Goal: Information Seeking & Learning: Learn about a topic

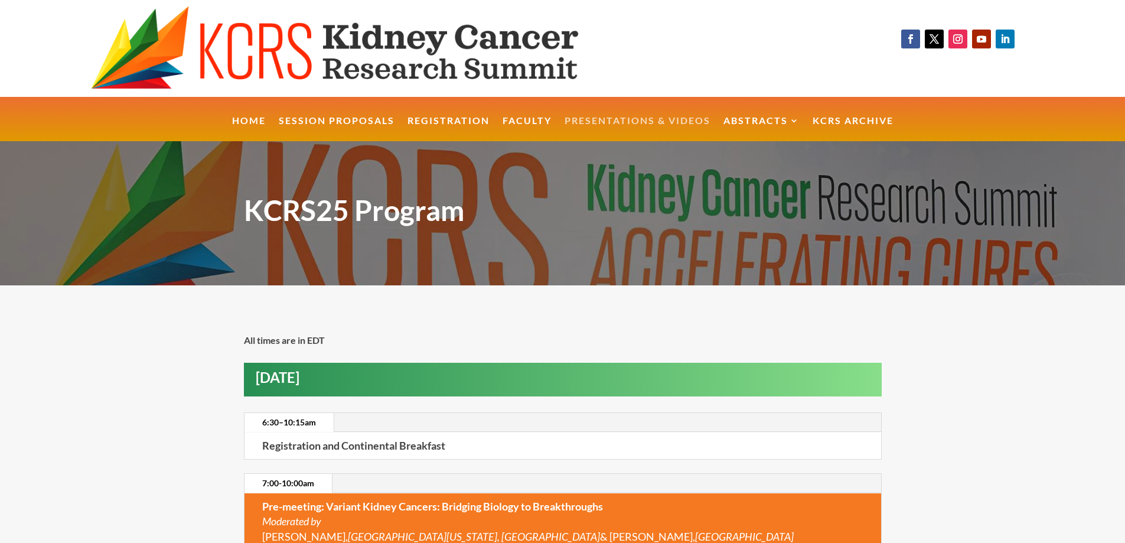
click at [618, 118] on link "Presentations & Videos" at bounding box center [638, 128] width 146 height 25
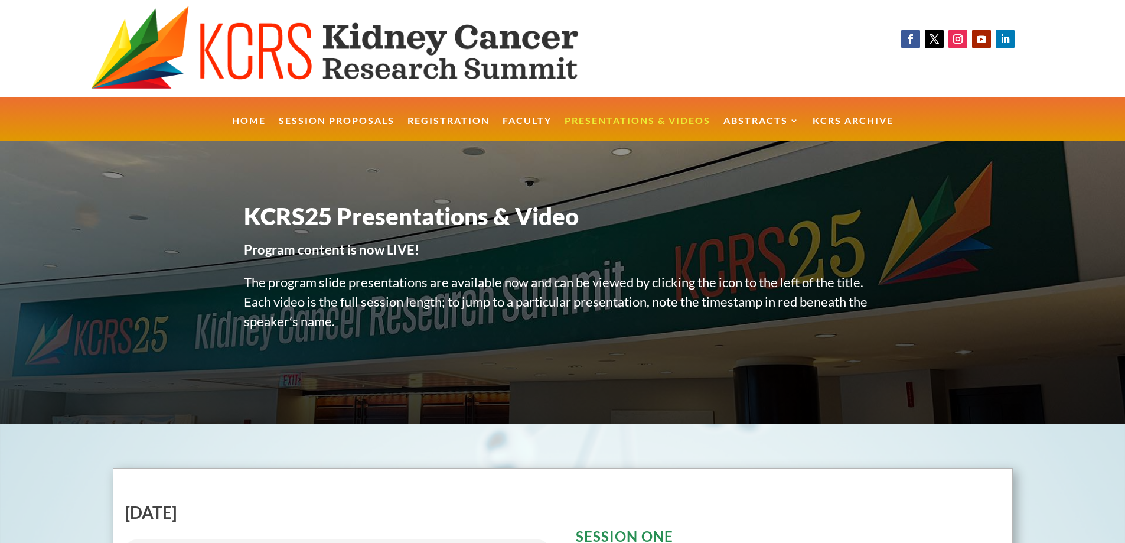
click at [759, 114] on ul "Home Session Proposals Registration Faculty Presentations & Videos Abstracts KC…" at bounding box center [563, 119] width 675 height 45
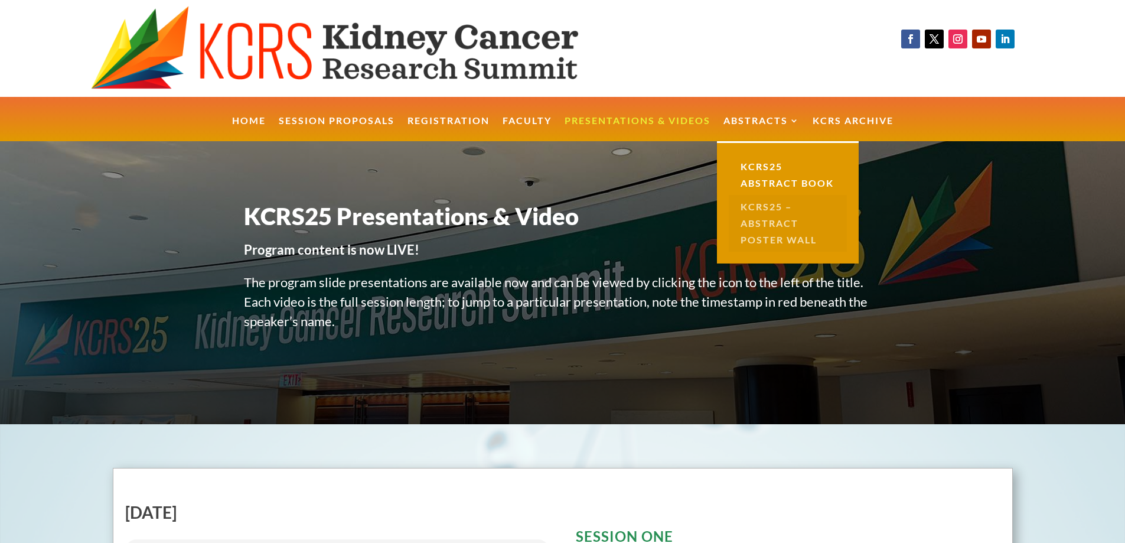
click at [756, 220] on link "KCRS25 – Abstract Poster Wall" at bounding box center [788, 223] width 118 height 57
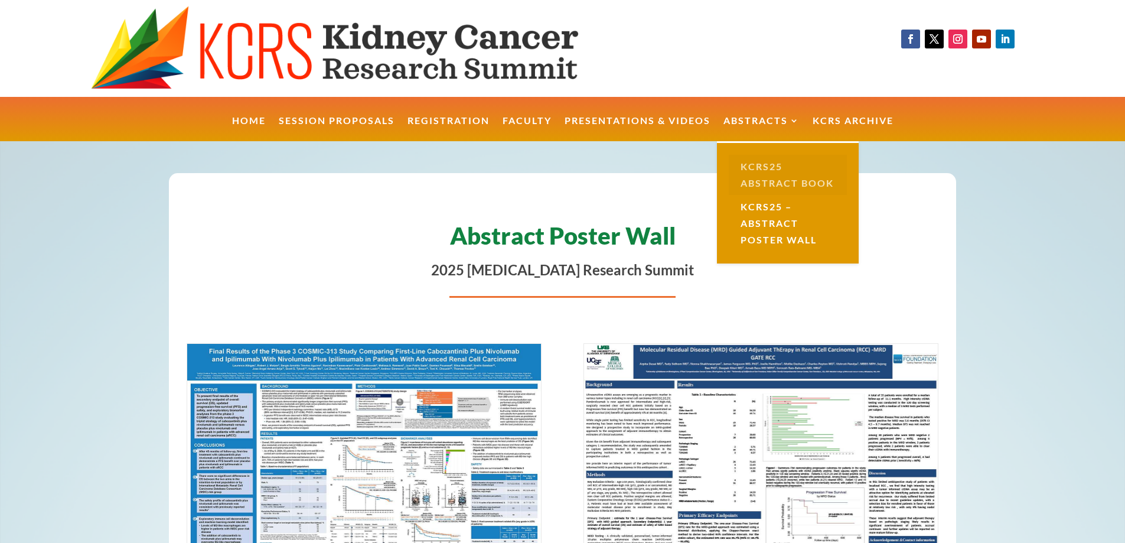
click at [767, 183] on link "KCRS25 Abstract Book" at bounding box center [788, 175] width 118 height 40
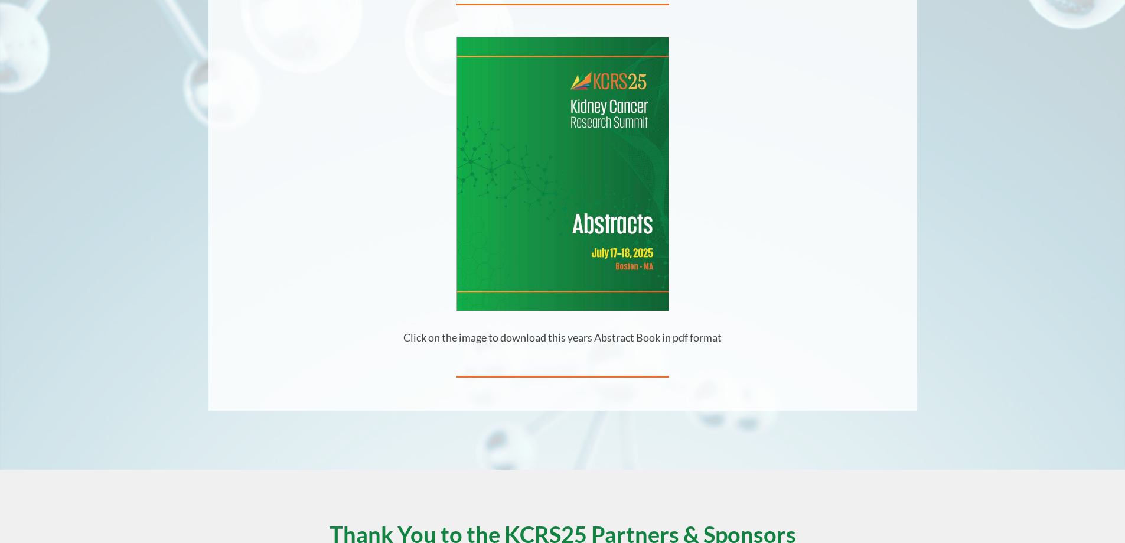
scroll to position [284, 0]
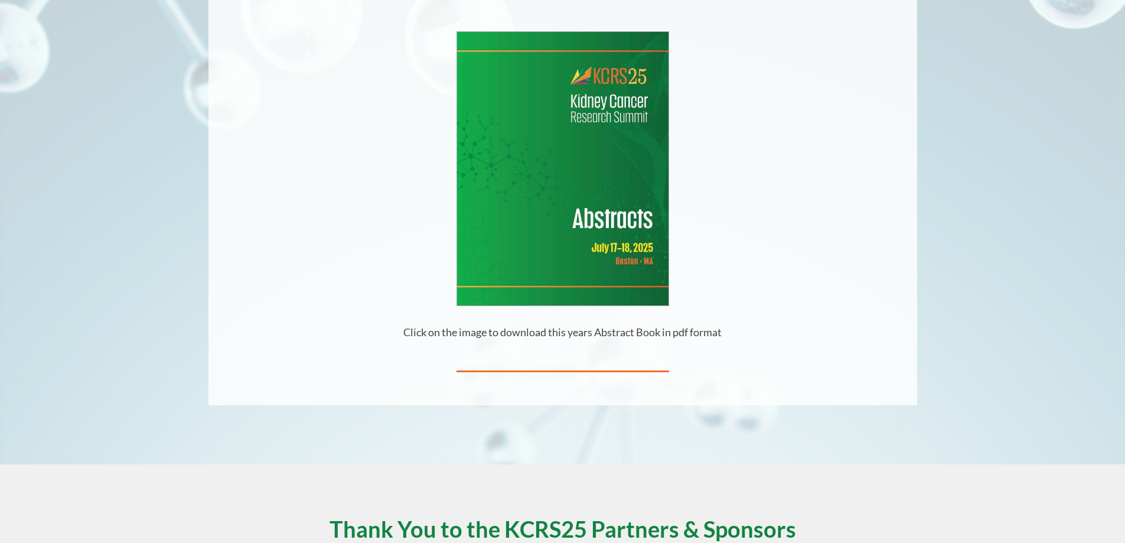
click at [561, 247] on img at bounding box center [562, 168] width 211 height 273
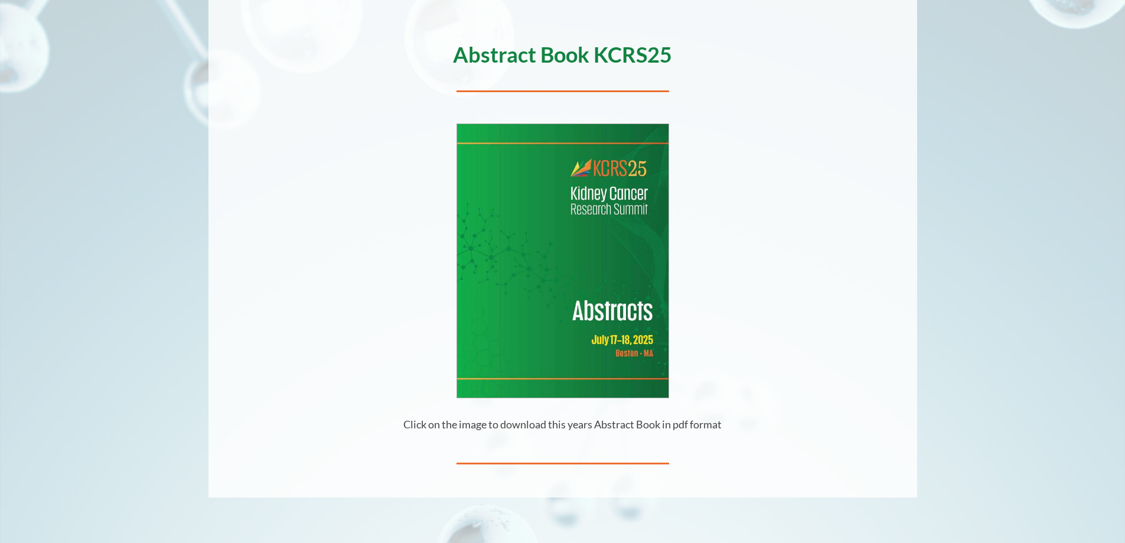
scroll to position [189, 0]
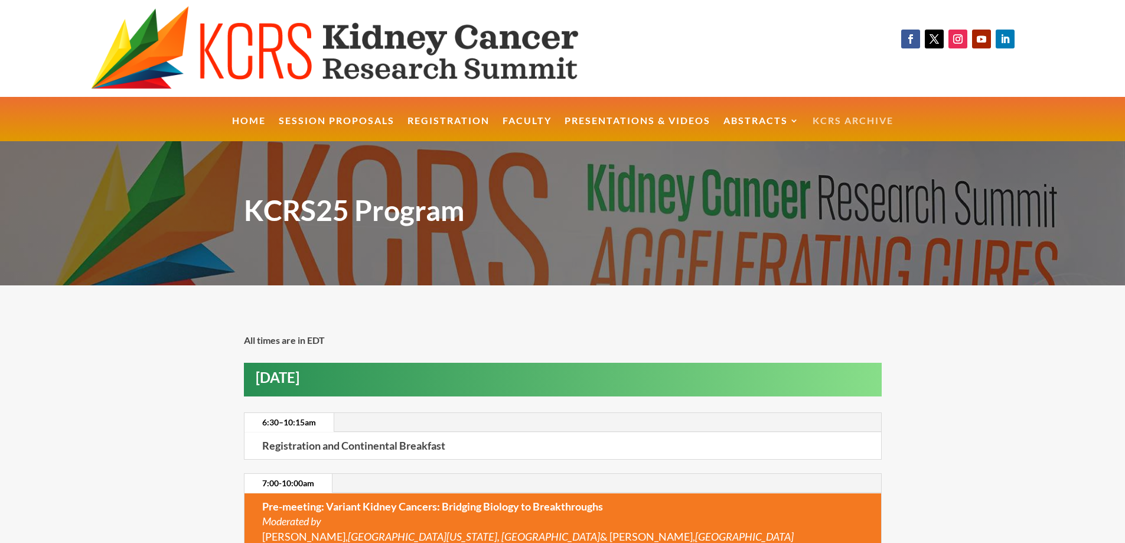
click at [832, 116] on link "KCRS Archive" at bounding box center [853, 128] width 81 height 25
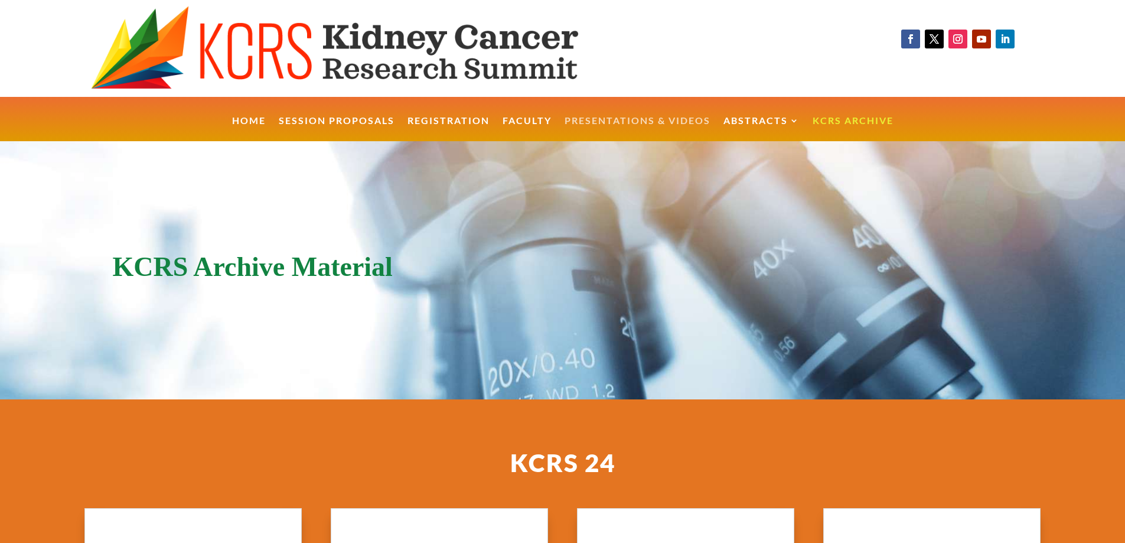
click at [573, 119] on link "Presentations & Videos" at bounding box center [638, 128] width 146 height 25
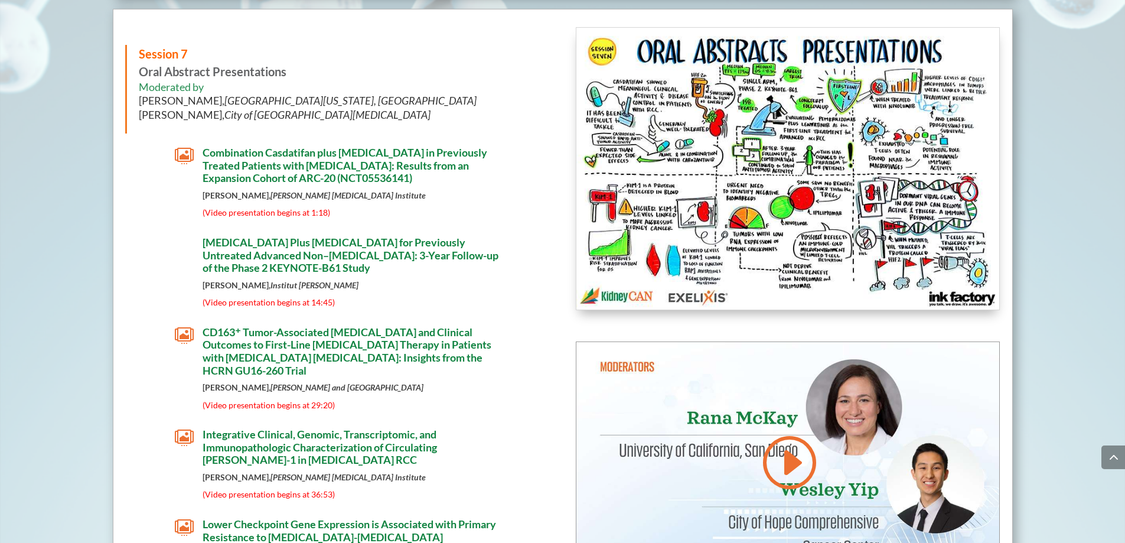
scroll to position [6237, 0]
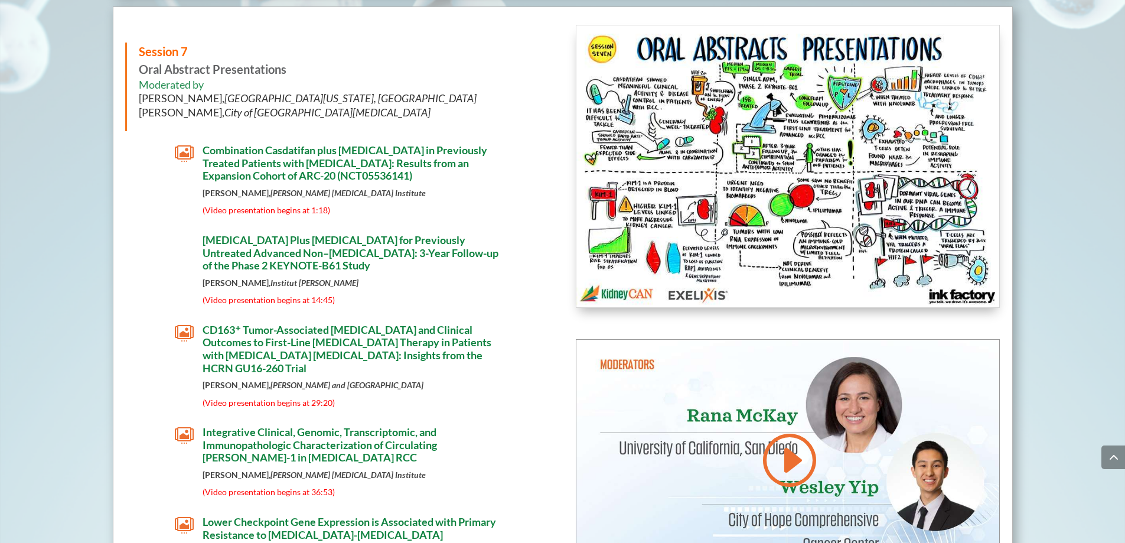
click at [387, 268] on span "[MEDICAL_DATA] Plus [MEDICAL_DATA] for Previously Untreated Advanced Non–[MEDIC…" at bounding box center [351, 252] width 296 height 38
click at [362, 256] on span "[MEDICAL_DATA] Plus [MEDICAL_DATA] for Previously Untreated Advanced Non–[MEDIC…" at bounding box center [351, 252] width 296 height 38
click at [291, 257] on span "[MEDICAL_DATA] Plus [MEDICAL_DATA] for Previously Untreated Advanced Non–[MEDIC…" at bounding box center [351, 252] width 296 height 38
click at [282, 263] on span "[MEDICAL_DATA] Plus [MEDICAL_DATA] for Previously Untreated Advanced Non–[MEDIC…" at bounding box center [351, 252] width 296 height 38
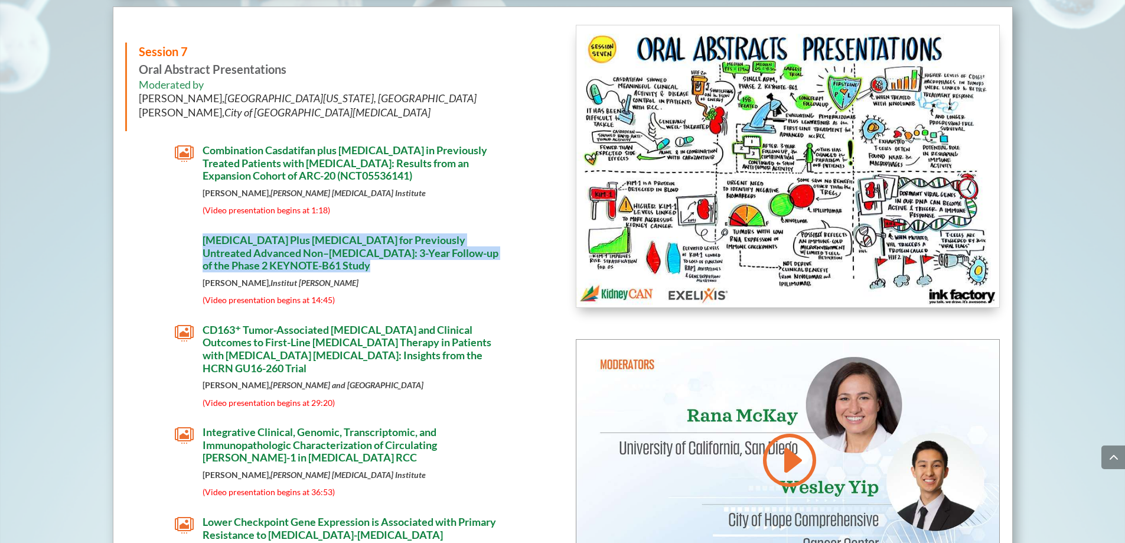
click at [282, 263] on span "[MEDICAL_DATA] Plus [MEDICAL_DATA] for Previously Untreated Advanced Non–[MEDIC…" at bounding box center [351, 252] width 296 height 38
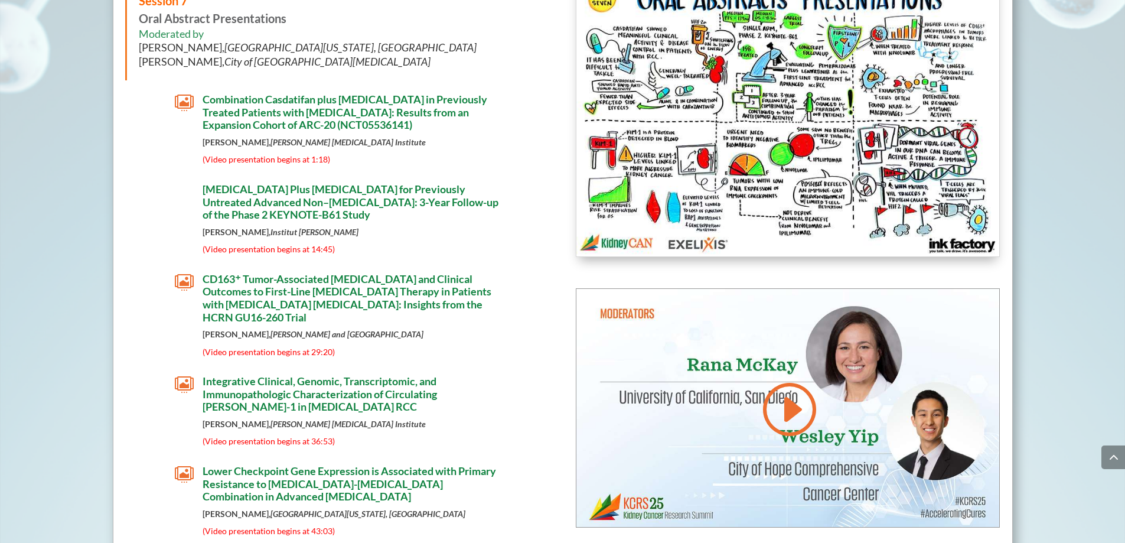
scroll to position [6286, 0]
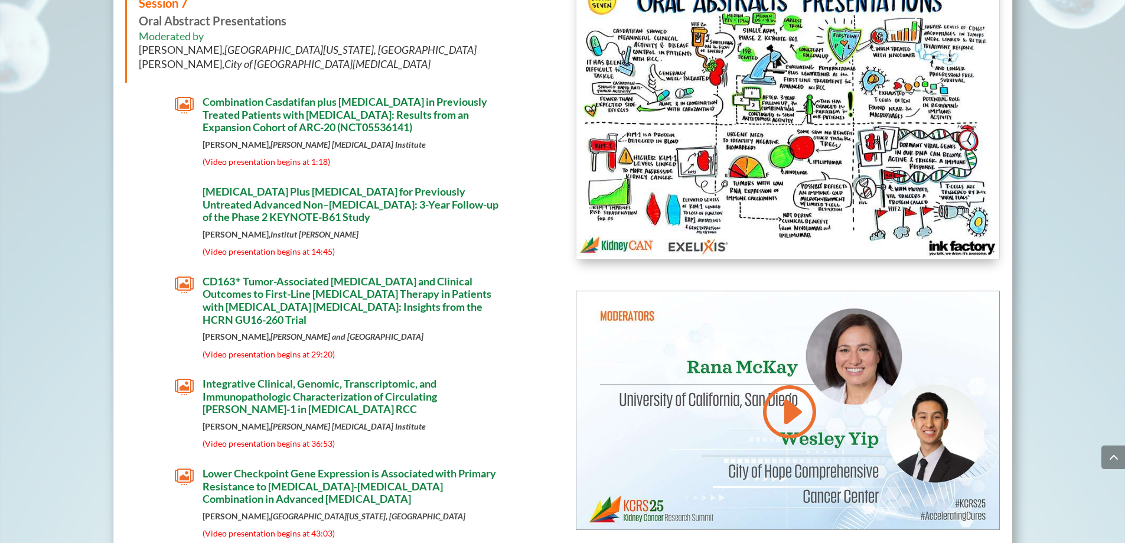
click at [272, 187] on div "Session 7 Oral Abstract Presentations Moderated by [PERSON_NAME], [GEOGRAPHIC_D…" at bounding box center [337, 298] width 425 height 644
click at [185, 105] on span "" at bounding box center [184, 105] width 19 height 19
click at [281, 209] on span "[MEDICAL_DATA] Plus [MEDICAL_DATA] for Previously Untreated Advanced Non–[MEDIC…" at bounding box center [351, 204] width 296 height 38
click at [295, 209] on span "[MEDICAL_DATA] Plus [MEDICAL_DATA] for Previously Untreated Advanced Non–[MEDIC…" at bounding box center [351, 204] width 296 height 38
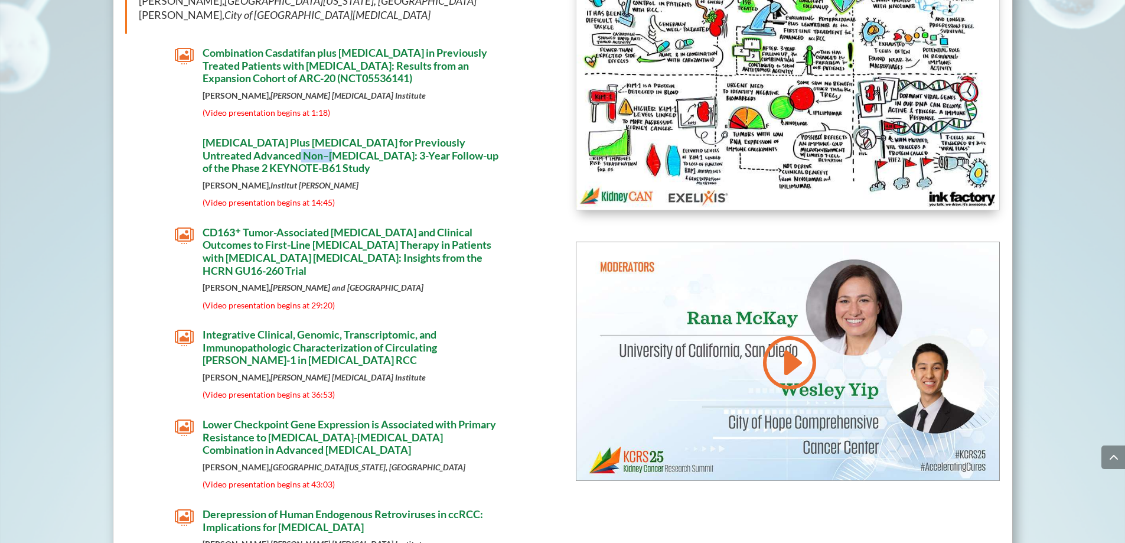
scroll to position [6333, 0]
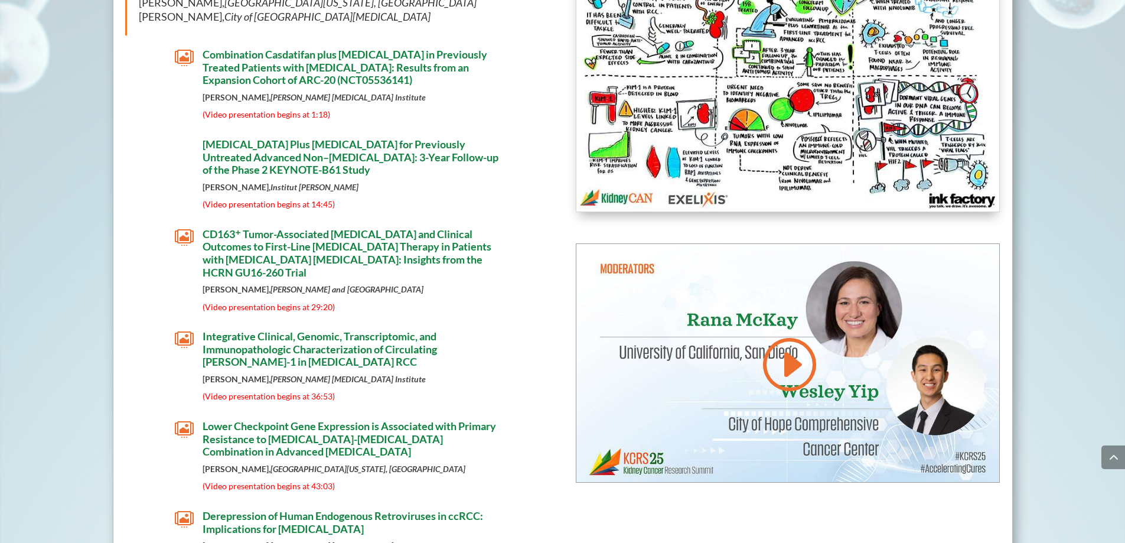
click at [338, 166] on span "[MEDICAL_DATA] Plus [MEDICAL_DATA] for Previously Untreated Advanced Non–[MEDIC…" at bounding box center [351, 157] width 296 height 38
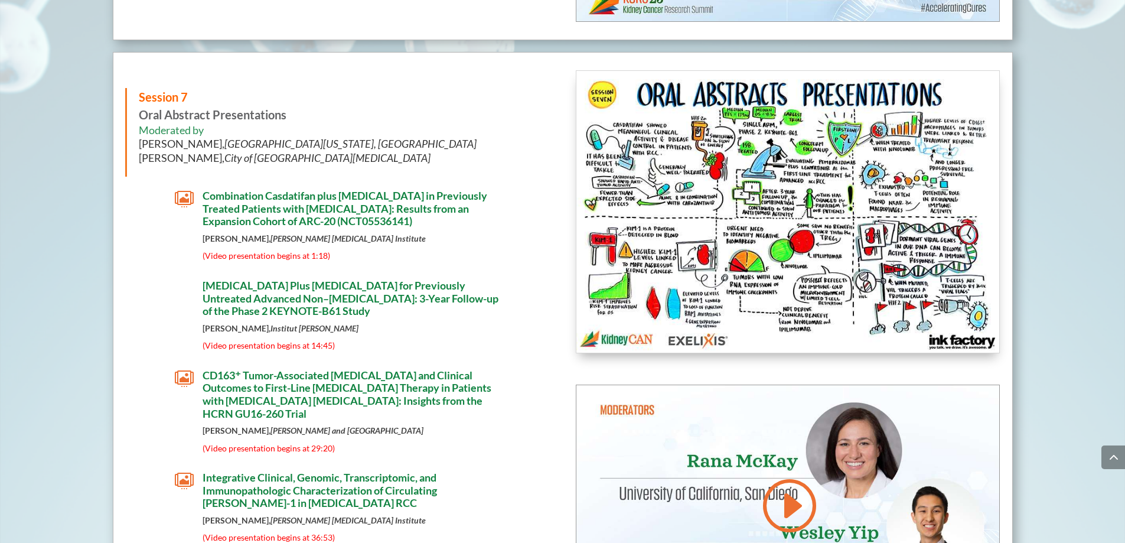
scroll to position [6191, 0]
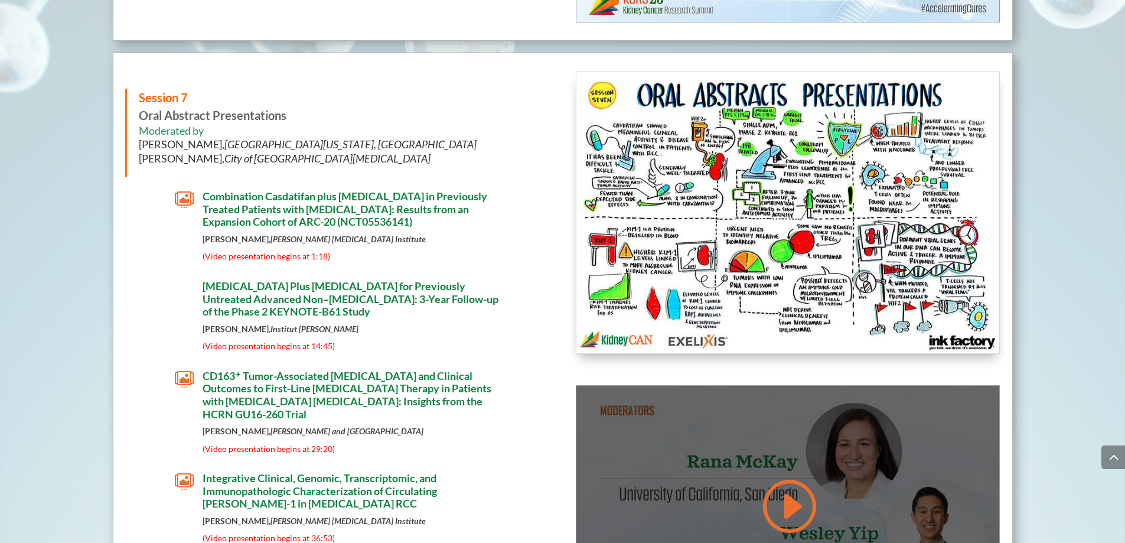
click at [787, 501] on link at bounding box center [788, 506] width 57 height 60
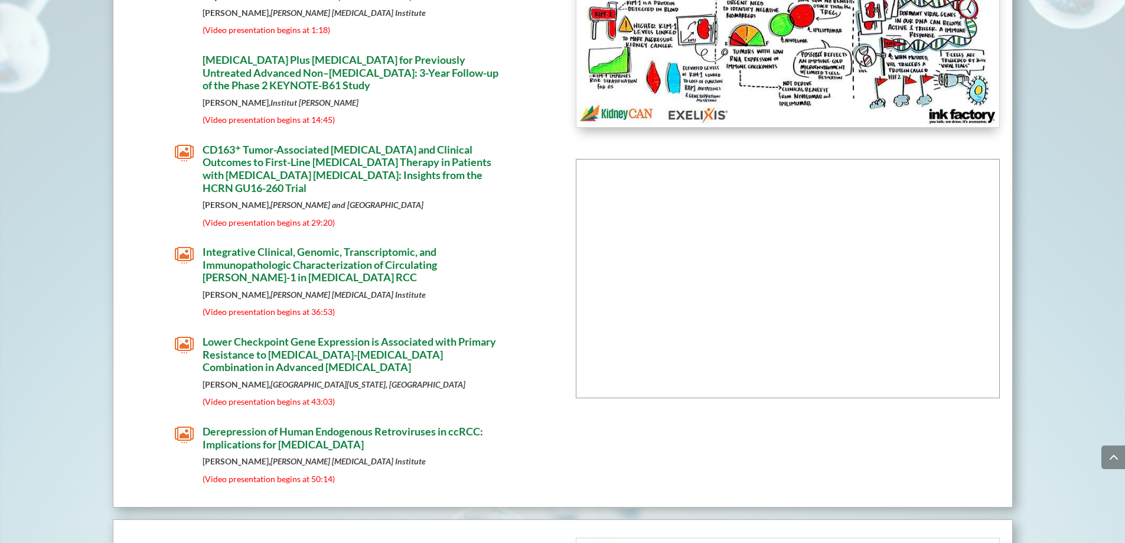
scroll to position [6427, 0]
